Goal: Browse casually

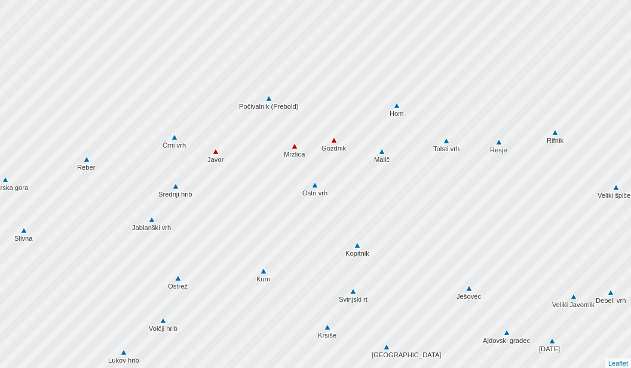
drag, startPoint x: 239, startPoint y: 106, endPoint x: 247, endPoint y: 174, distance: 68.6
click at [253, 180] on div at bounding box center [315, 183] width 757 height 441
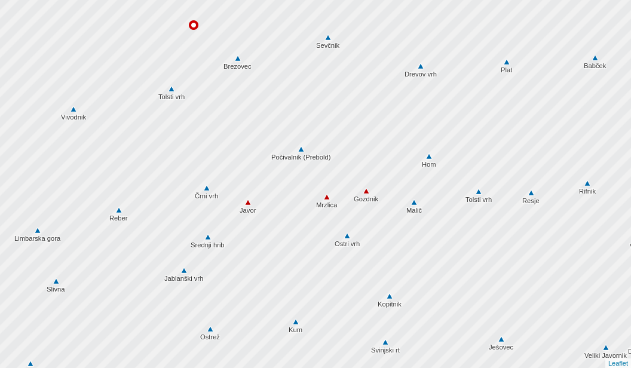
drag, startPoint x: 220, startPoint y: 116, endPoint x: 254, endPoint y: 170, distance: 63.1
click at [254, 169] on div at bounding box center [315, 183] width 757 height 441
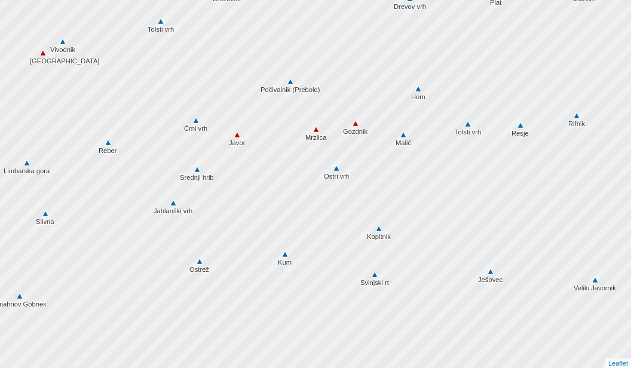
drag, startPoint x: 273, startPoint y: 222, endPoint x: 256, endPoint y: 135, distance: 88.9
click at [256, 135] on div at bounding box center [313, 178] width 757 height 441
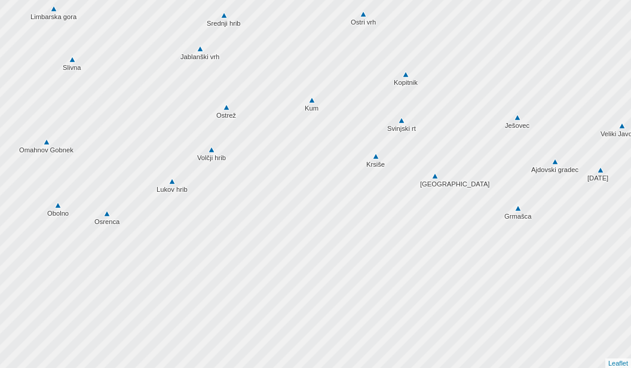
drag, startPoint x: 291, startPoint y: 207, endPoint x: 323, endPoint y: 69, distance: 141.7
click at [323, 69] on div at bounding box center [315, 183] width 757 height 441
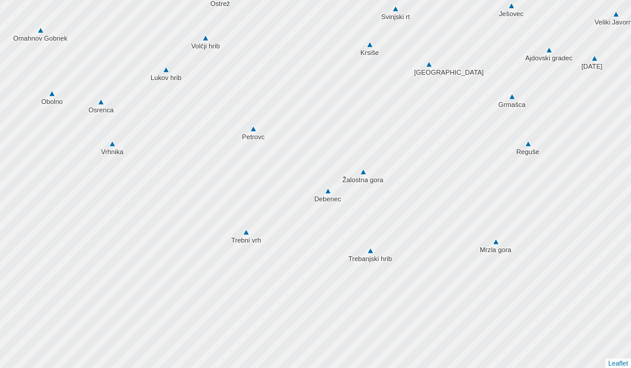
drag, startPoint x: 308, startPoint y: 181, endPoint x: 294, endPoint y: 76, distance: 105.3
click at [300, 54] on div at bounding box center [315, 179] width 757 height 441
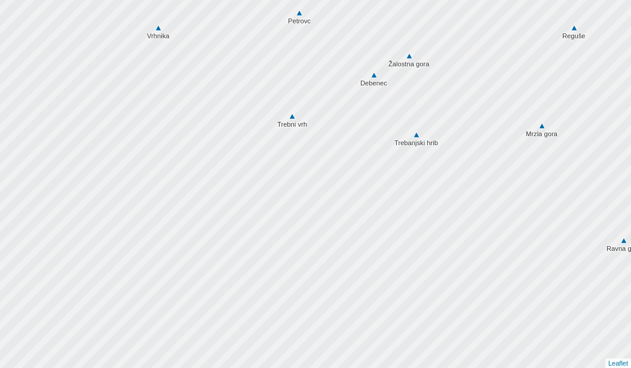
drag, startPoint x: 282, startPoint y: 139, endPoint x: 328, endPoint y: 42, distance: 107.1
click at [334, 26] on div at bounding box center [315, 179] width 757 height 441
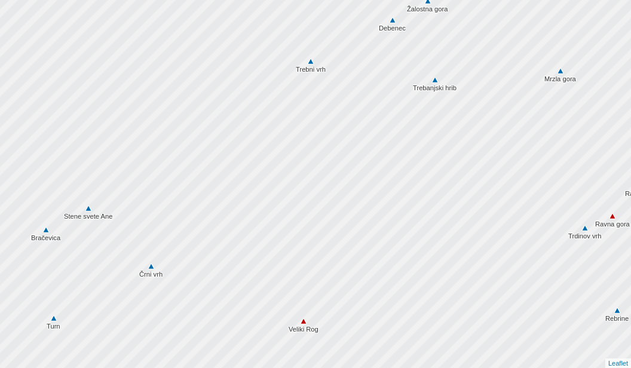
drag, startPoint x: 287, startPoint y: 150, endPoint x: 299, endPoint y: 103, distance: 48.2
click at [302, 102] on div at bounding box center [315, 182] width 757 height 441
